Goal: Transaction & Acquisition: Purchase product/service

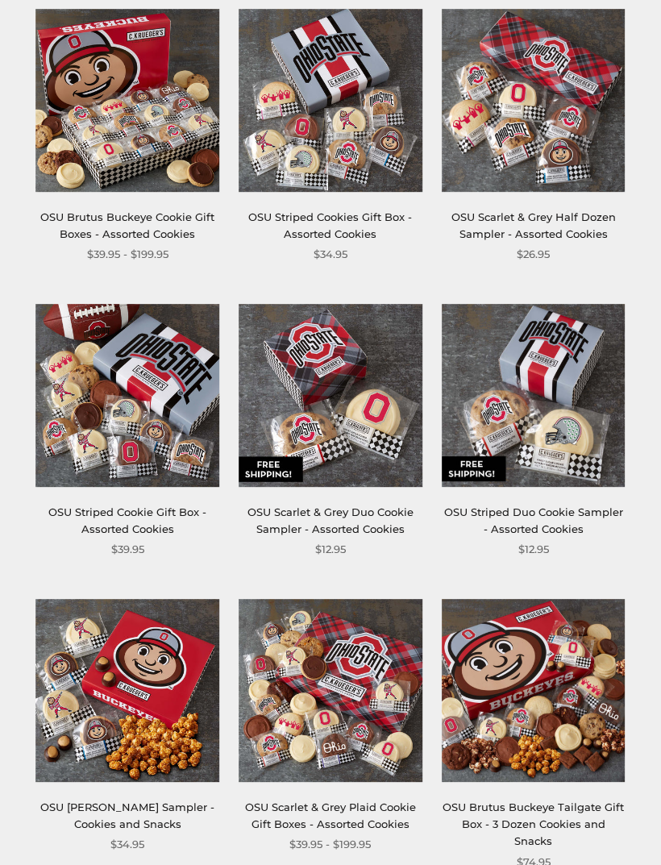
scroll to position [326, 0]
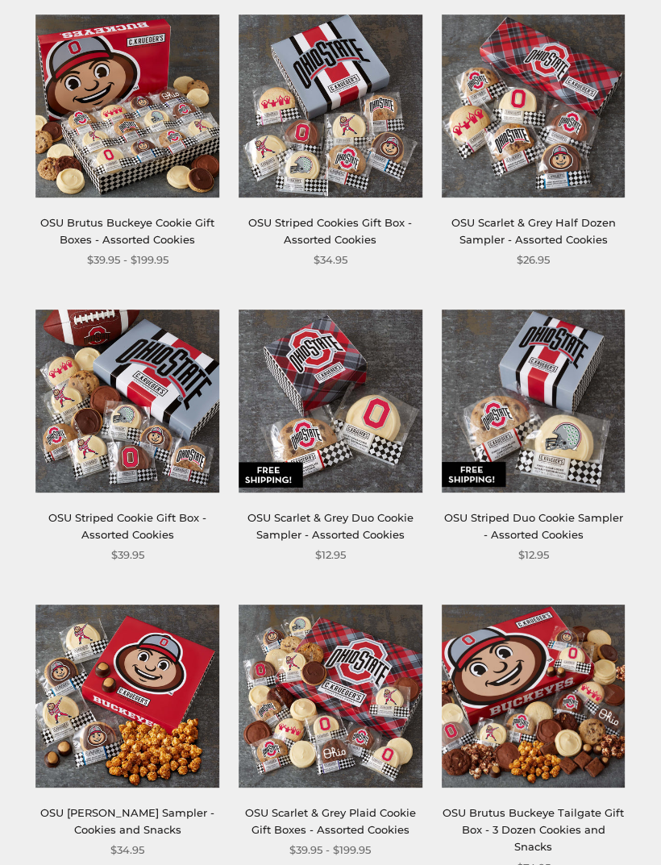
click at [48, 77] on img at bounding box center [128, 107] width 184 height 184
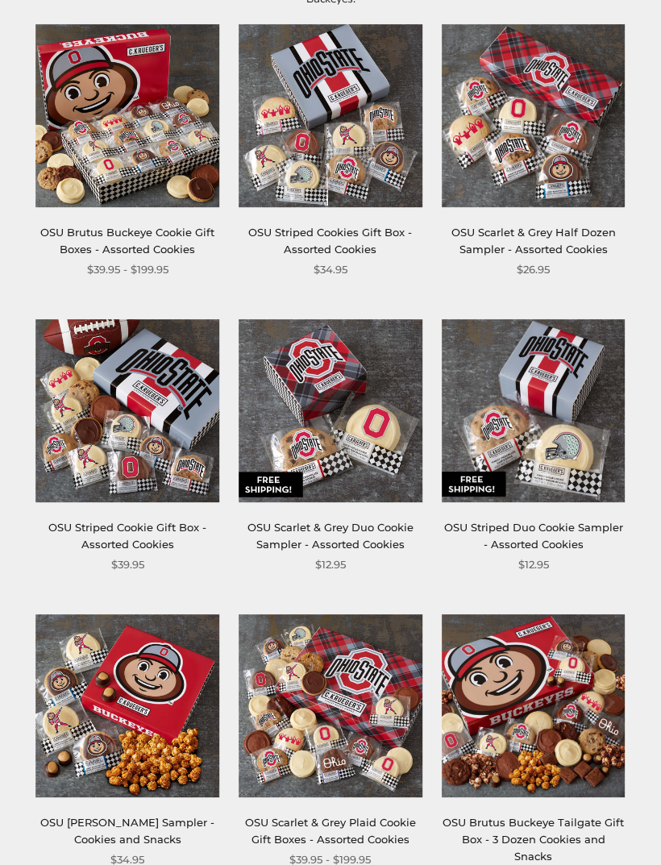
scroll to position [315, 0]
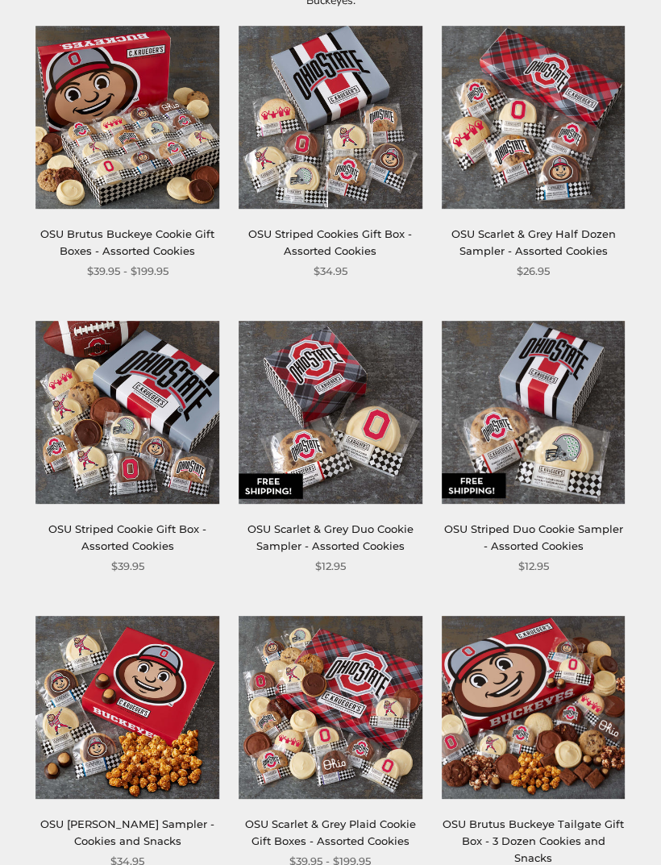
click at [512, 730] on img at bounding box center [534, 708] width 184 height 184
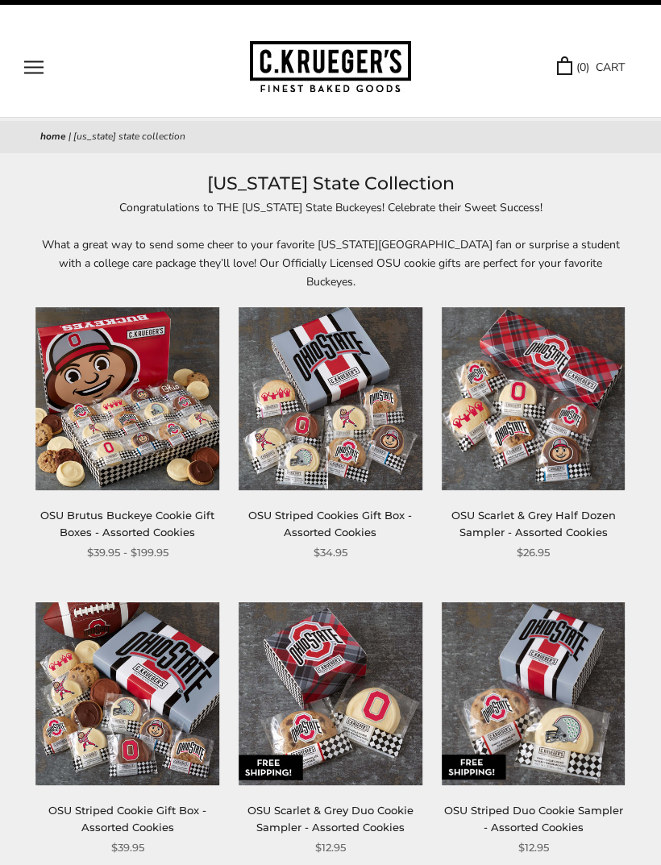
scroll to position [0, 0]
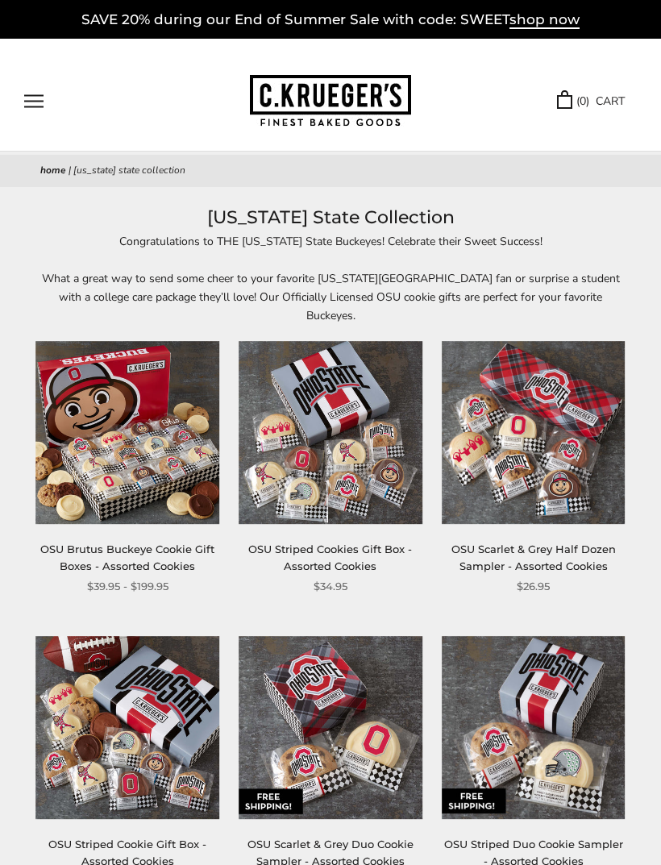
click at [30, 100] on button "Open navigation" at bounding box center [33, 101] width 19 height 14
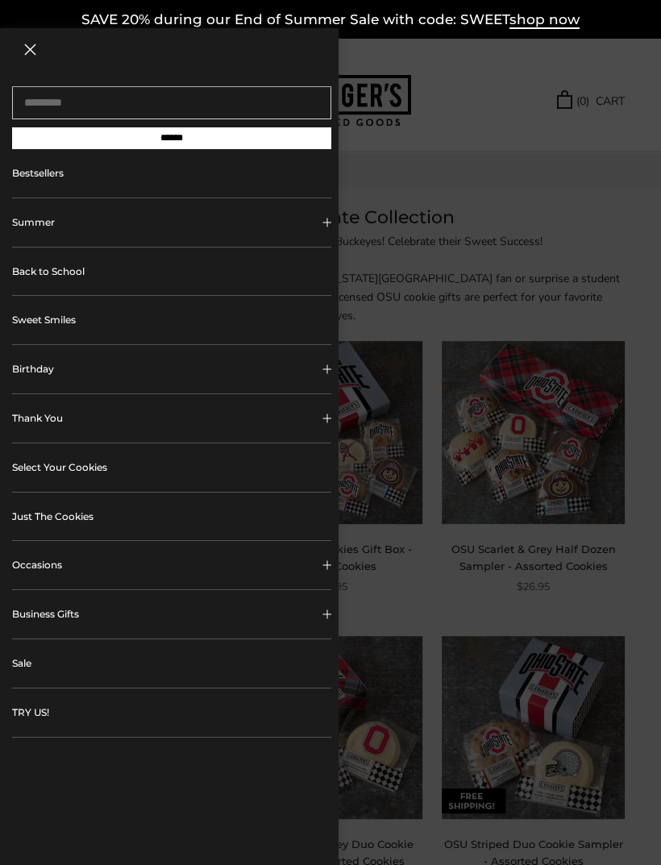
click at [256, 521] on link "Just The Cookies" at bounding box center [171, 517] width 319 height 48
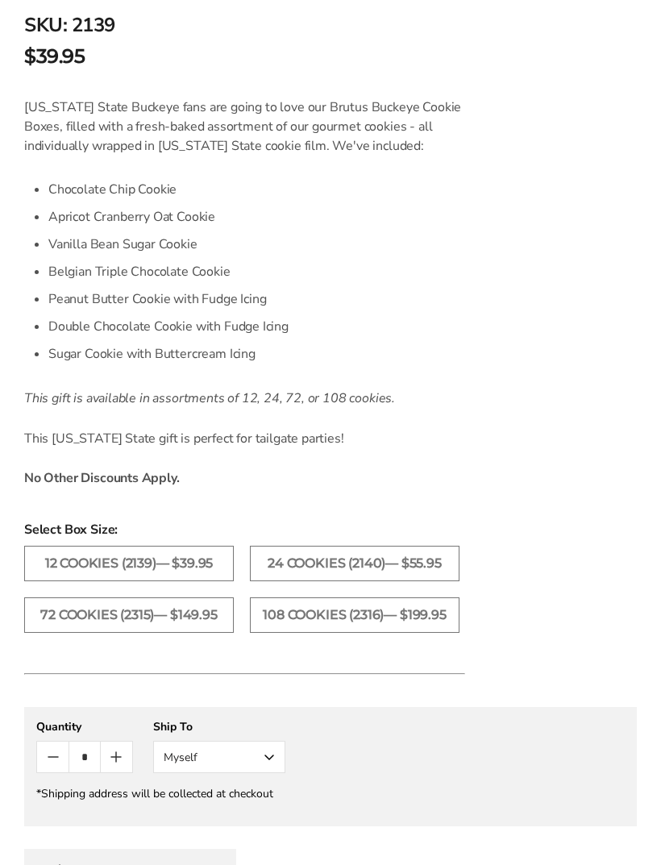
scroll to position [983, 0]
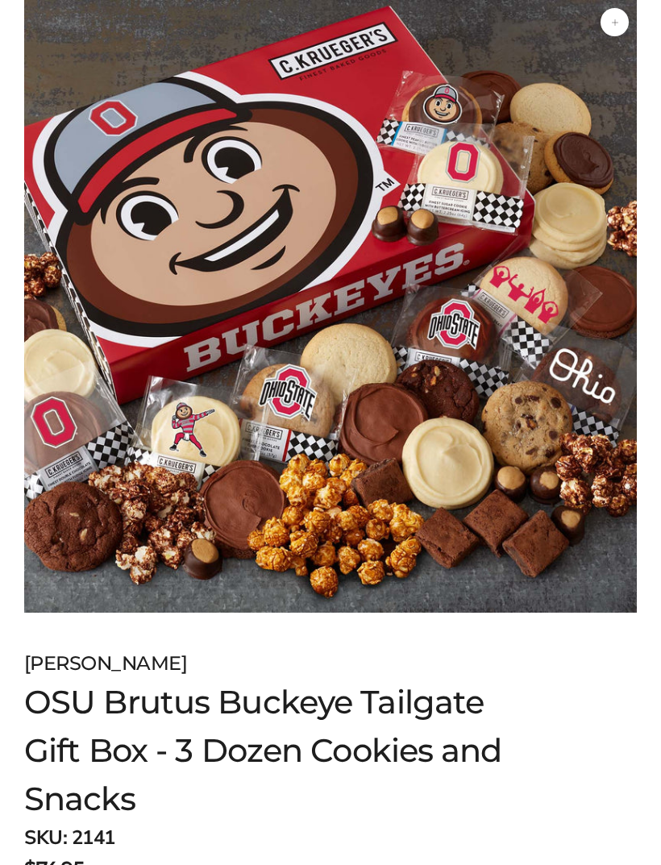
scroll to position [220, 0]
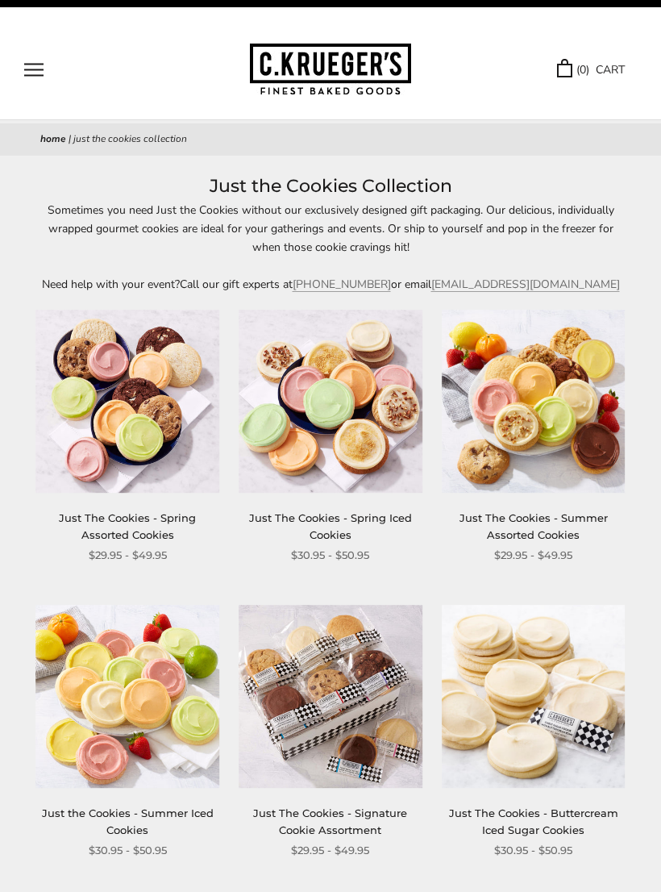
scroll to position [31, 0]
click at [24, 77] on button "Open navigation" at bounding box center [33, 71] width 19 height 14
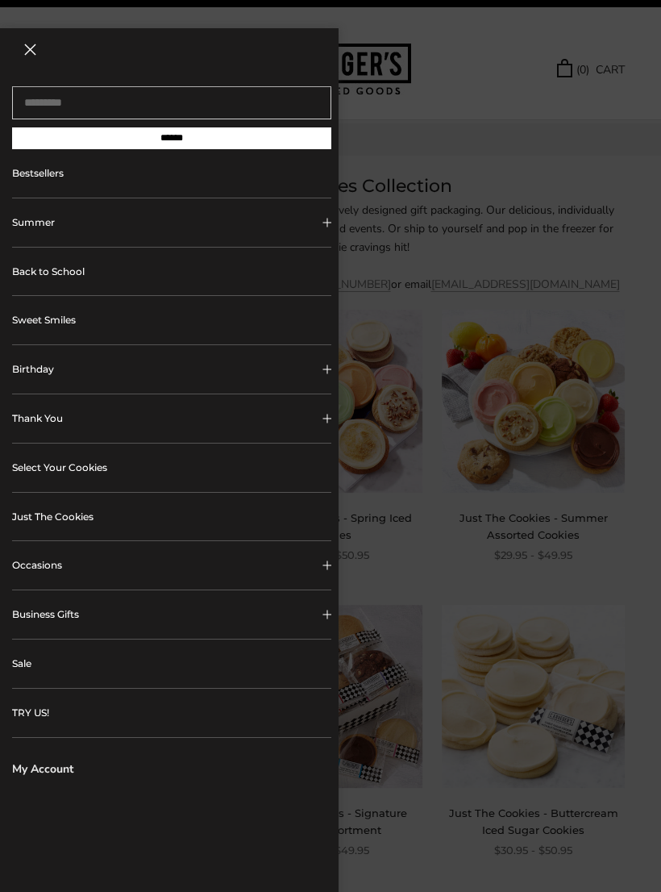
click at [33, 167] on link "Bestsellers" at bounding box center [171, 173] width 319 height 48
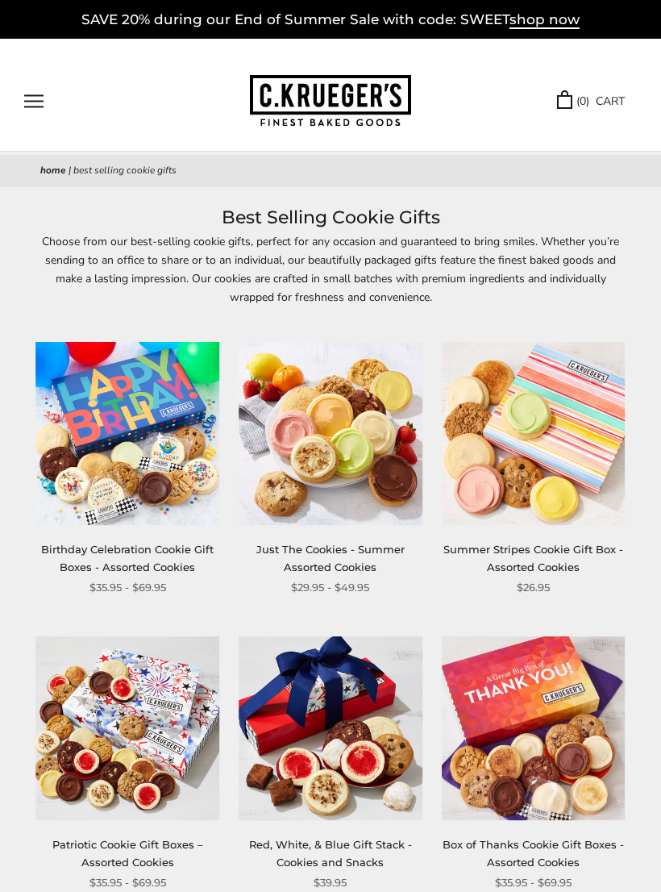
click at [31, 98] on button "Open navigation" at bounding box center [33, 101] width 19 height 14
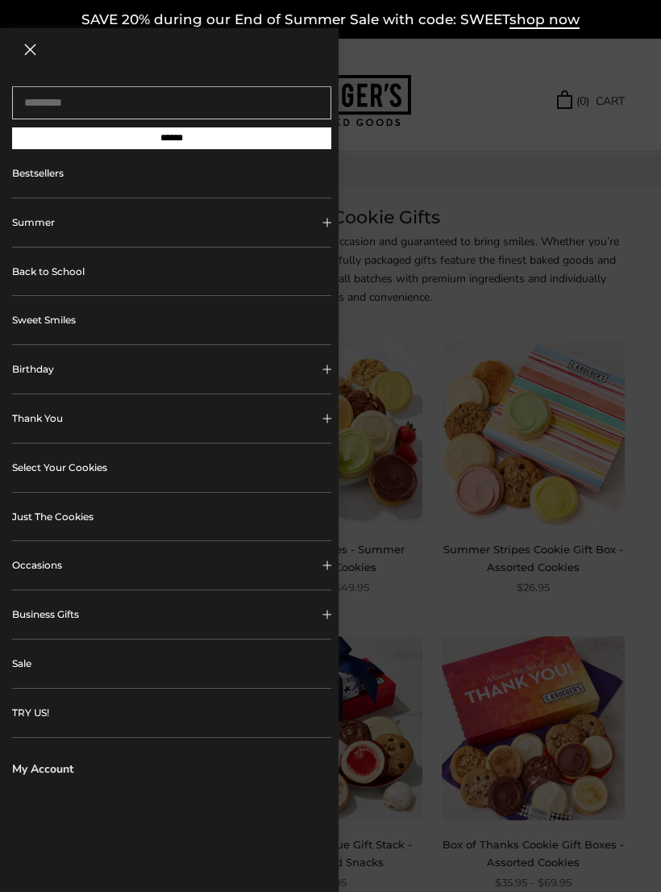
click at [137, 714] on link "TRY US!" at bounding box center [171, 712] width 319 height 48
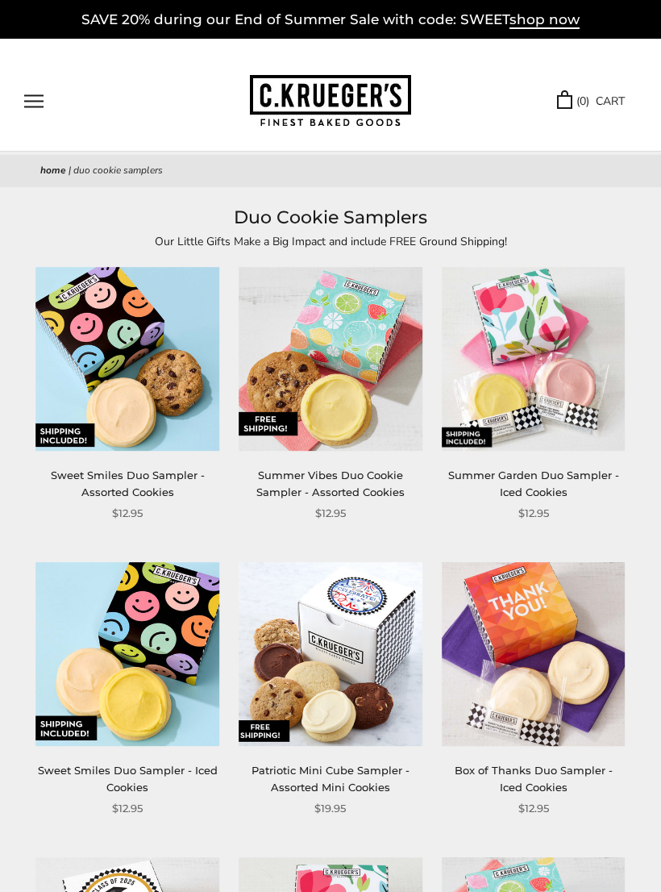
click at [26, 108] on button "Open navigation" at bounding box center [33, 101] width 19 height 14
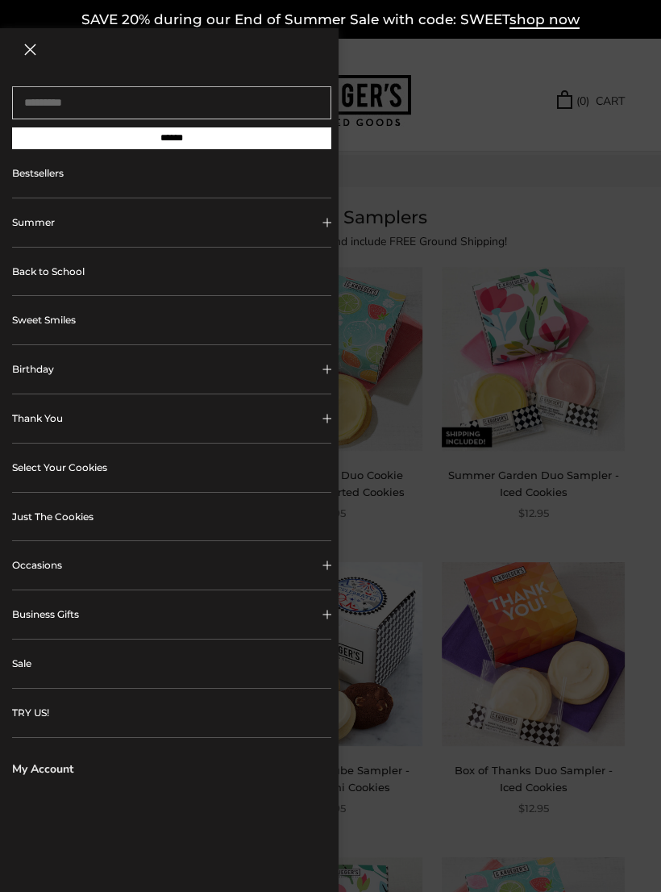
click at [24, 228] on button "Summer" at bounding box center [171, 222] width 319 height 48
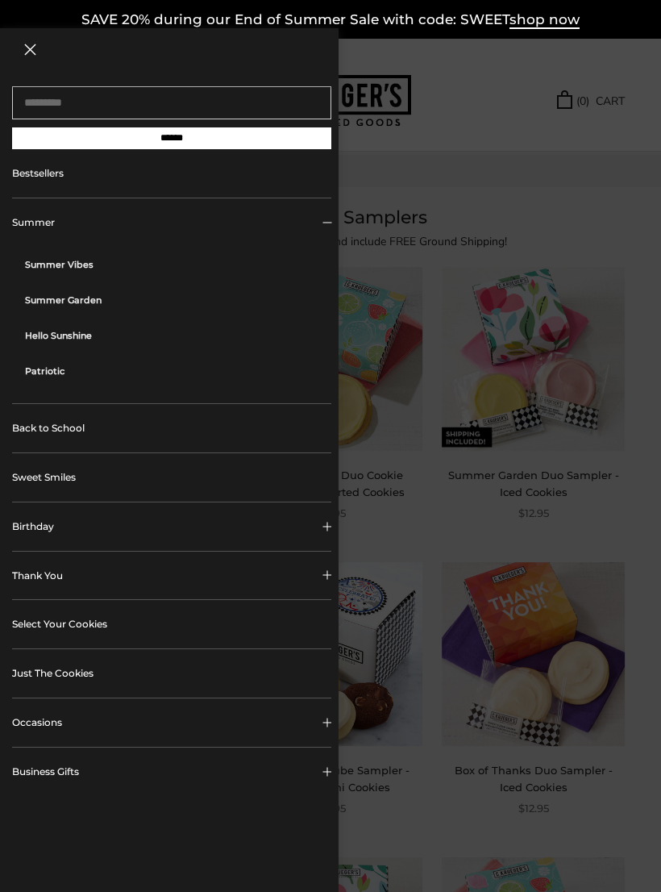
click at [59, 143] on input "******" at bounding box center [171, 138] width 319 height 22
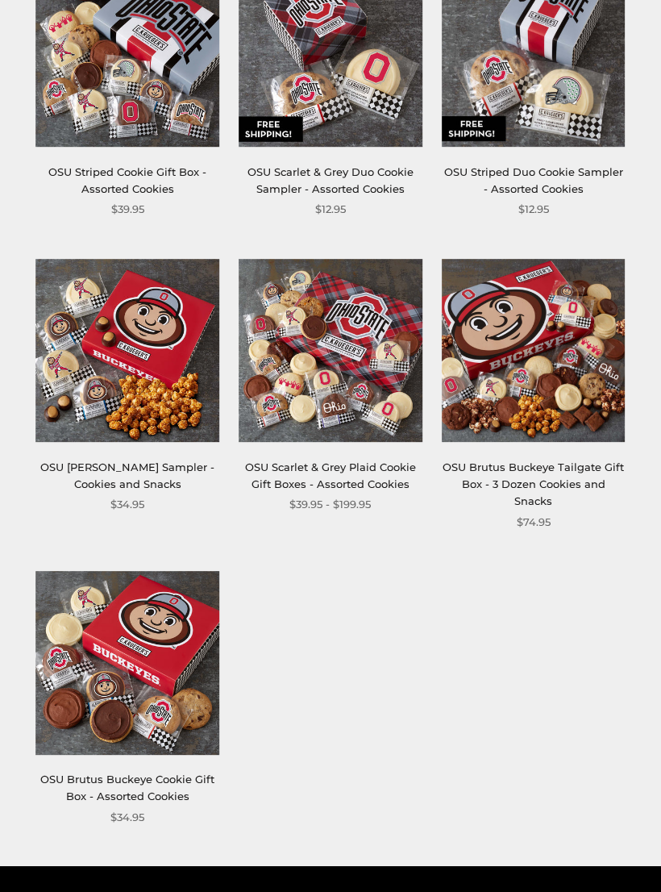
scroll to position [678, 0]
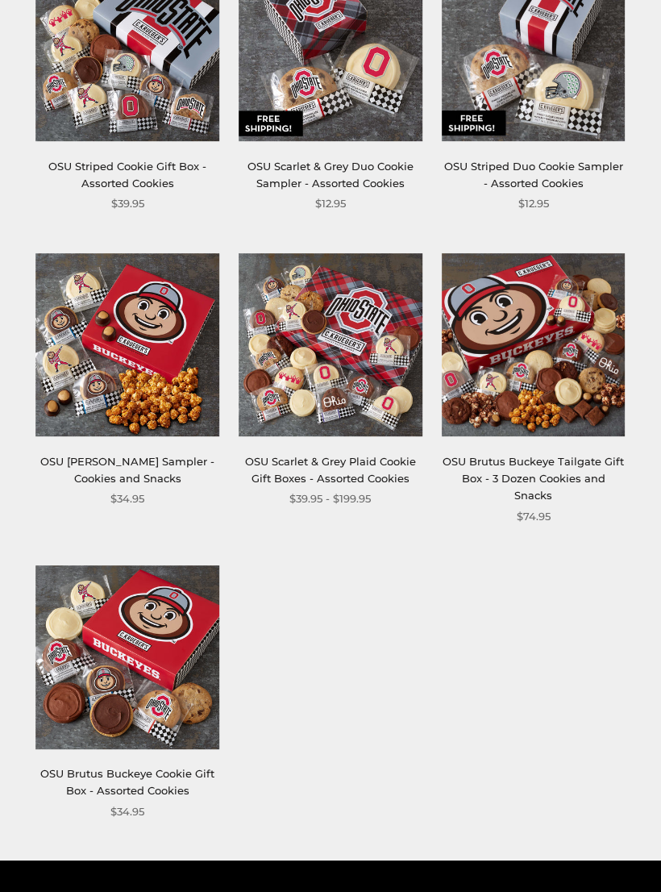
click at [32, 267] on div "**********" at bounding box center [118, 380] width 203 height 255
click at [169, 380] on img at bounding box center [128, 345] width 184 height 184
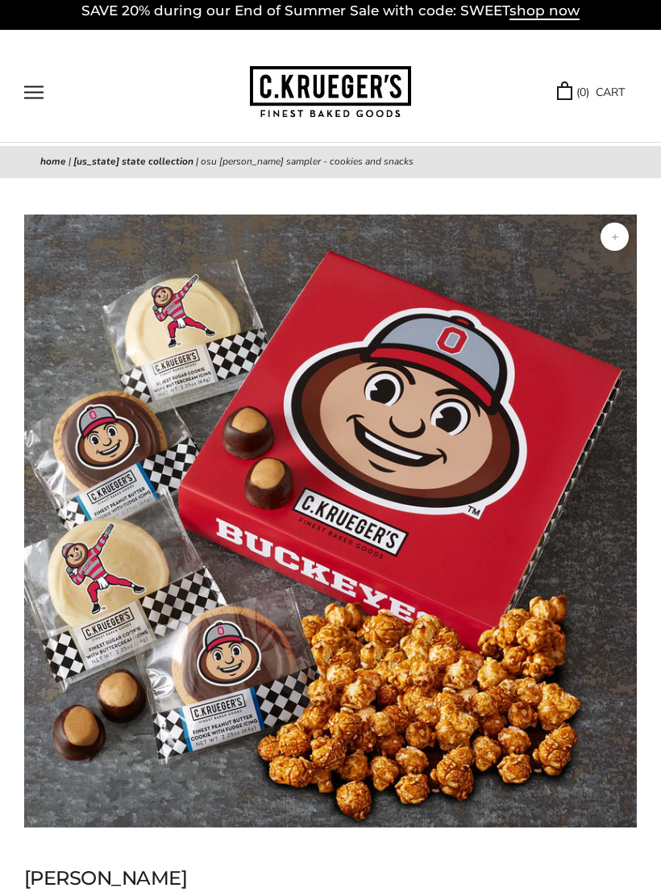
scroll to position [7, 0]
